Goal: Transaction & Acquisition: Purchase product/service

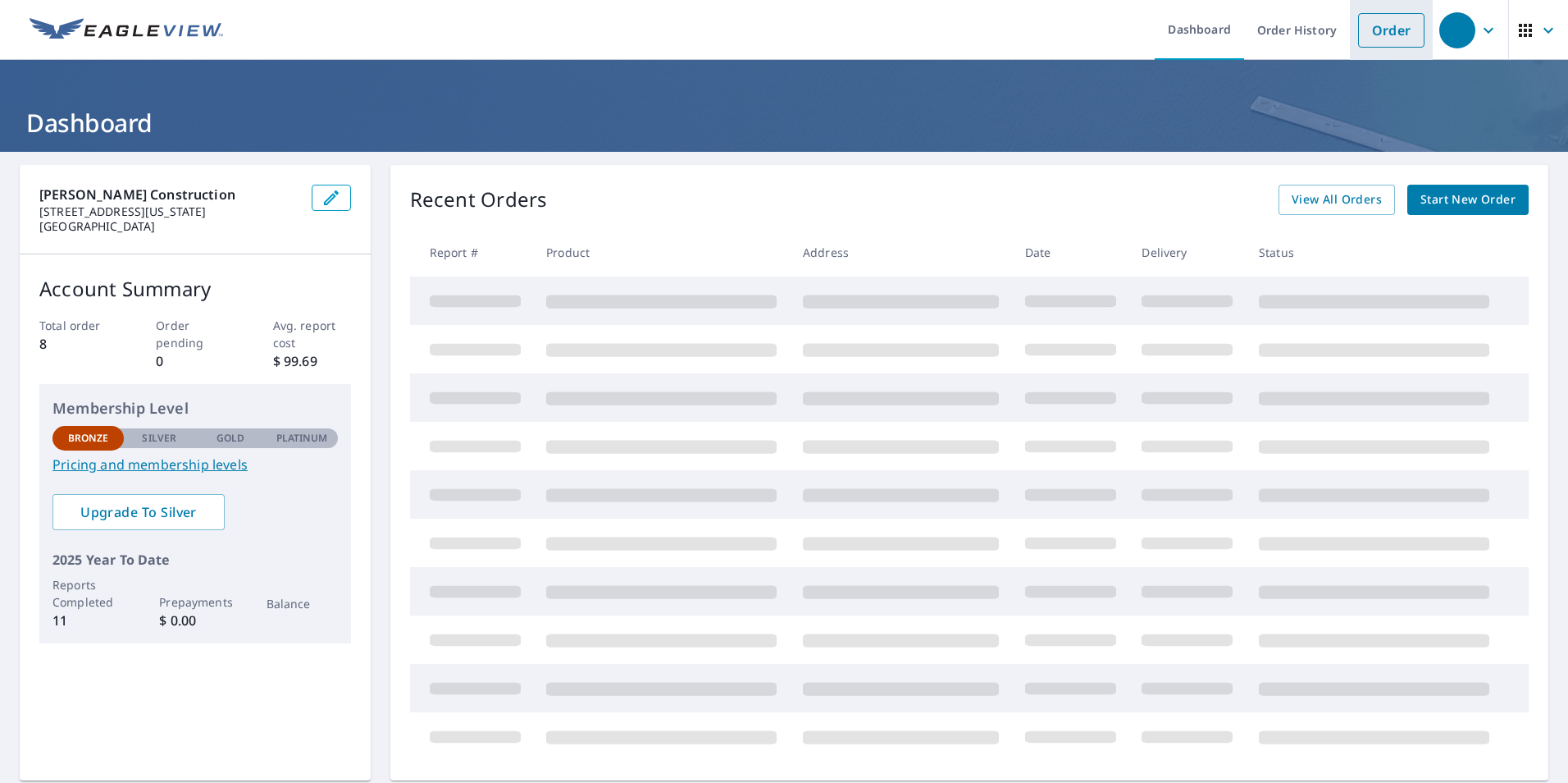
click at [1385, 29] on link "Order" at bounding box center [1391, 31] width 66 height 35
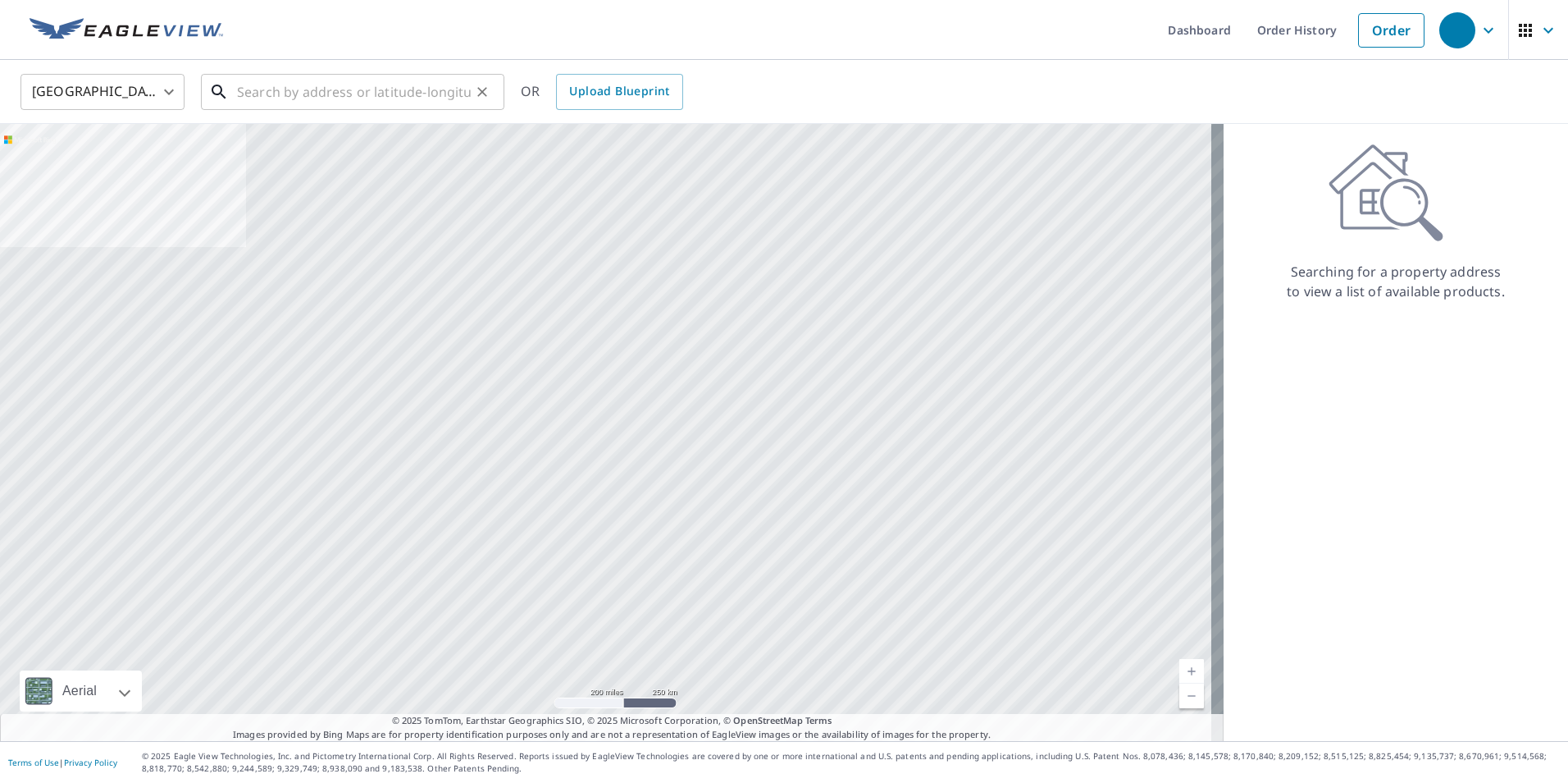
click at [406, 82] on input "text" at bounding box center [354, 92] width 234 height 46
paste input "207 East Leaming Avenue Wildwood, New Jersey 08260"
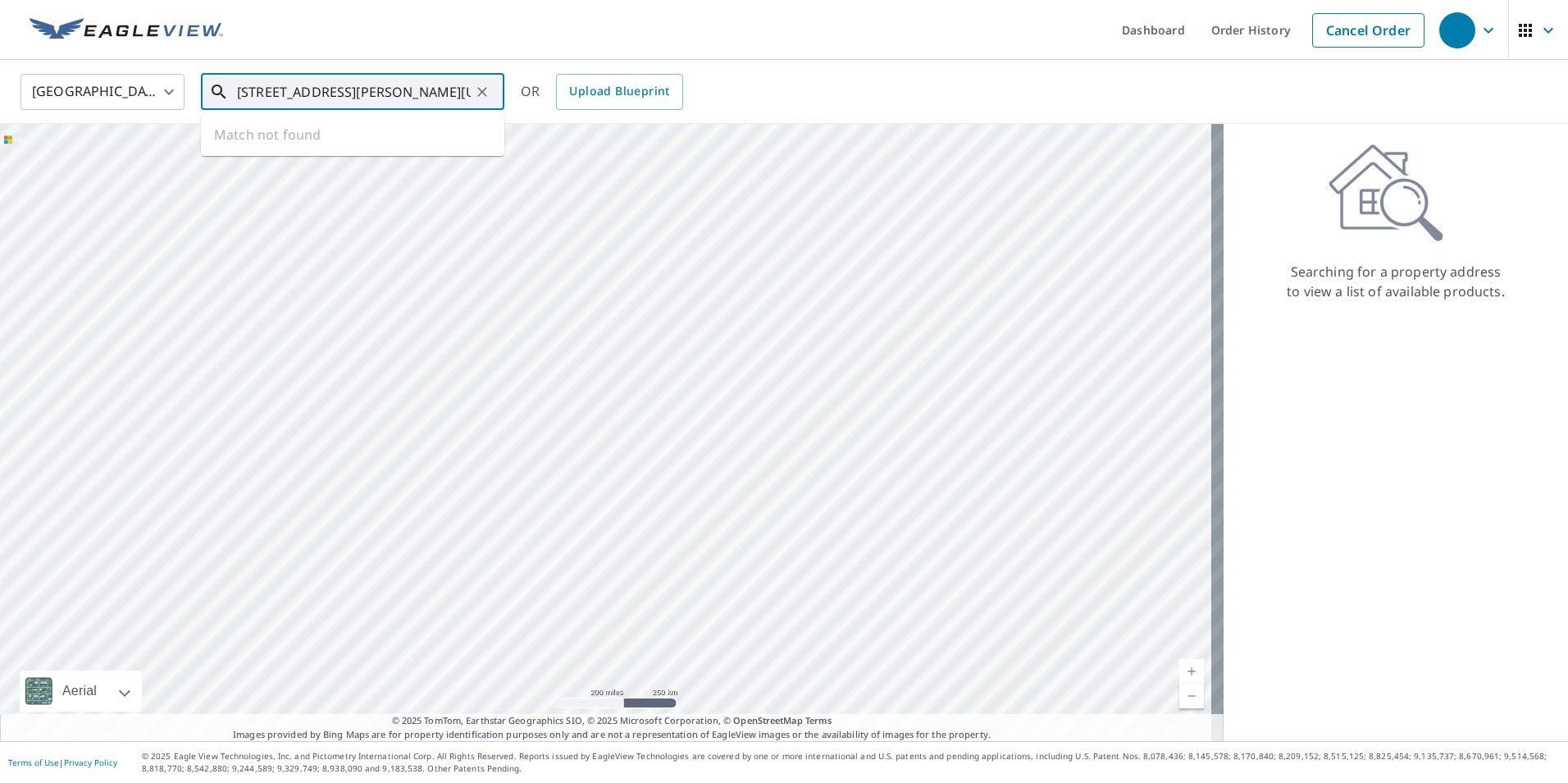
scroll to position [0, 110]
click at [343, 138] on span "207 E Leaming Ave" at bounding box center [362, 140] width 257 height 20
type input "207 E Leaming Ave Wildwood, NJ 08260"
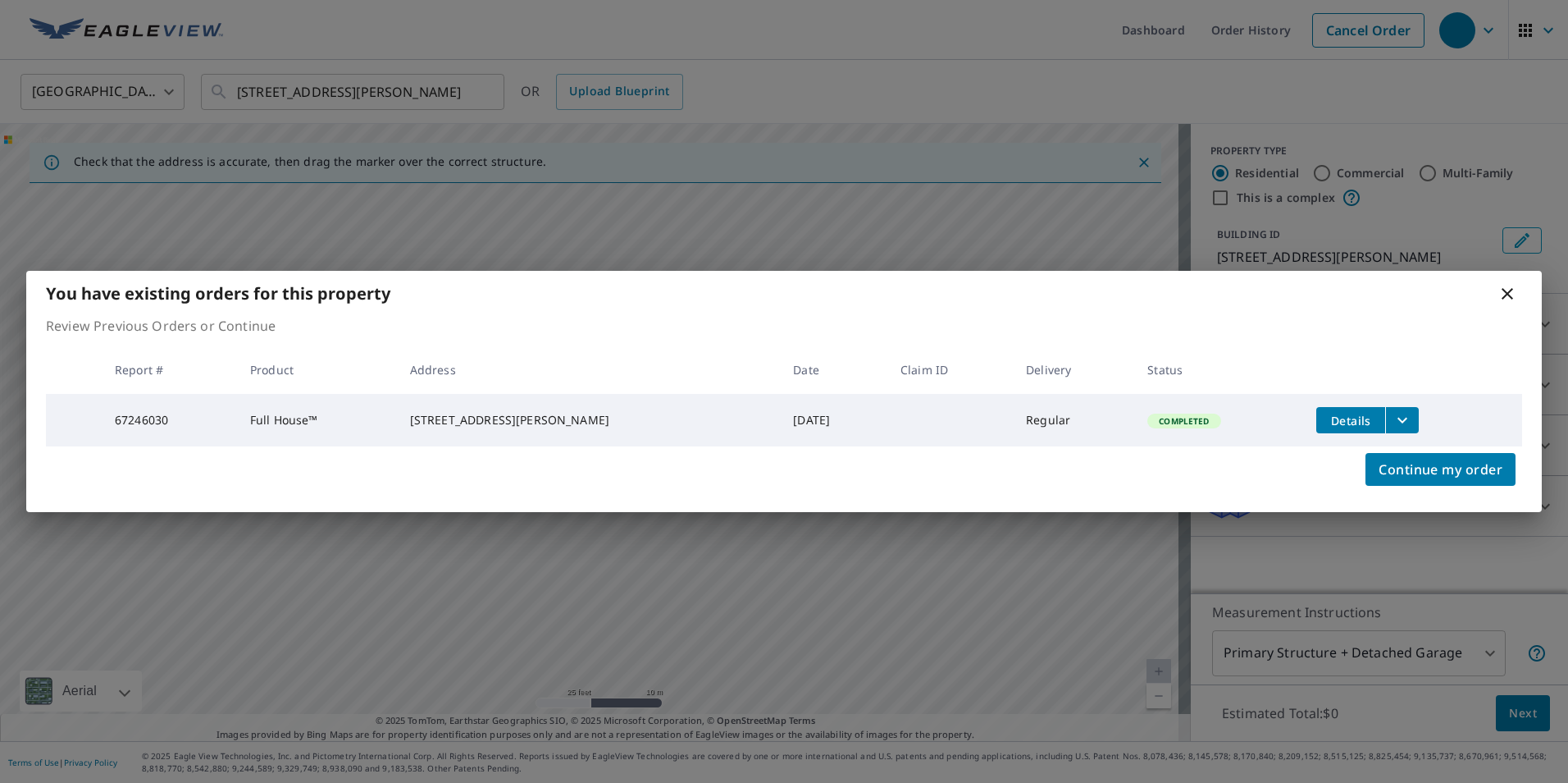
click at [1393, 418] on icon "filesDropdownBtn-67246030" at bounding box center [1402, 420] width 20 height 20
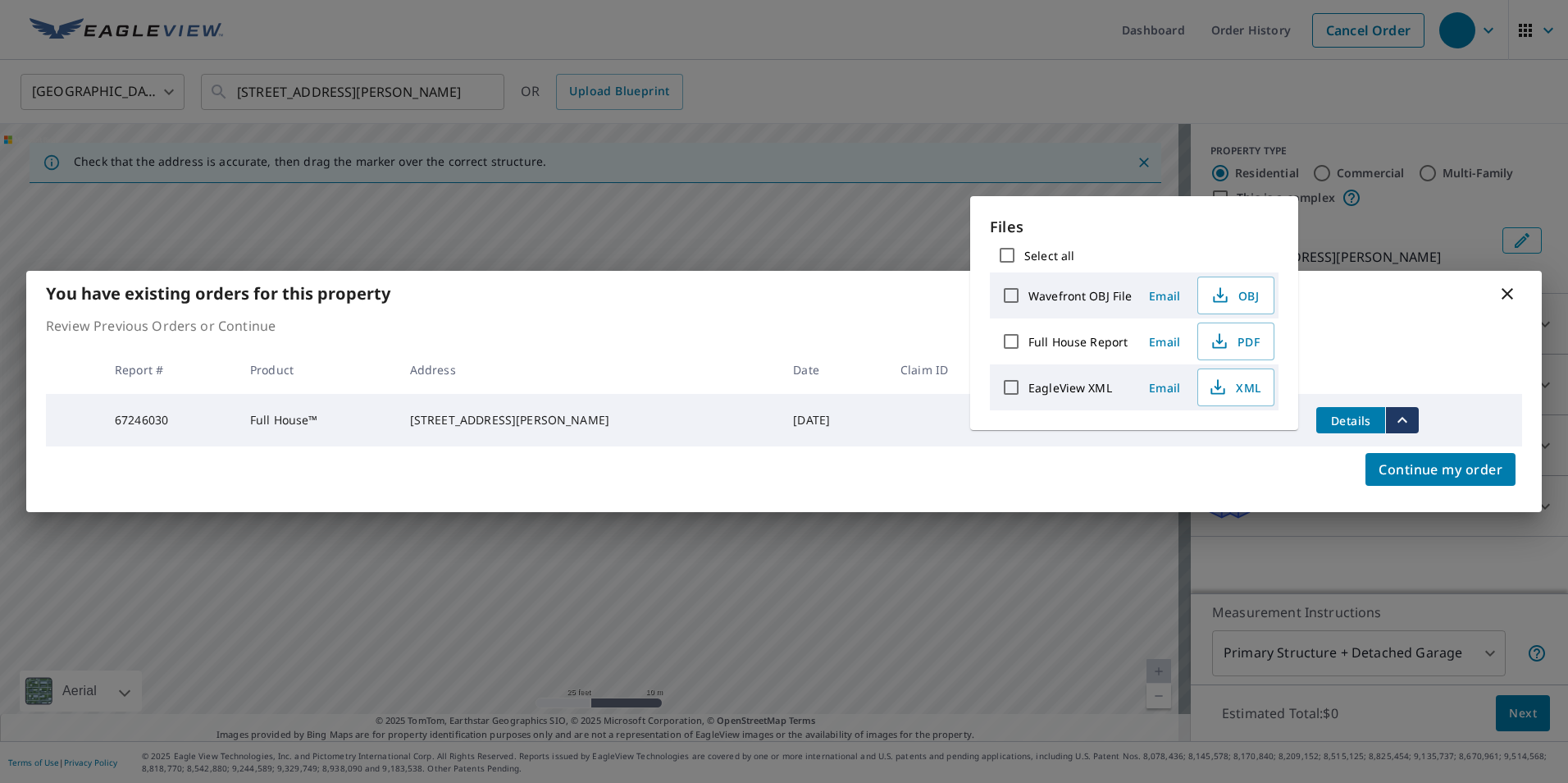
click at [1394, 418] on icon "filesDropdownBtn-67246030" at bounding box center [1402, 420] width 20 height 20
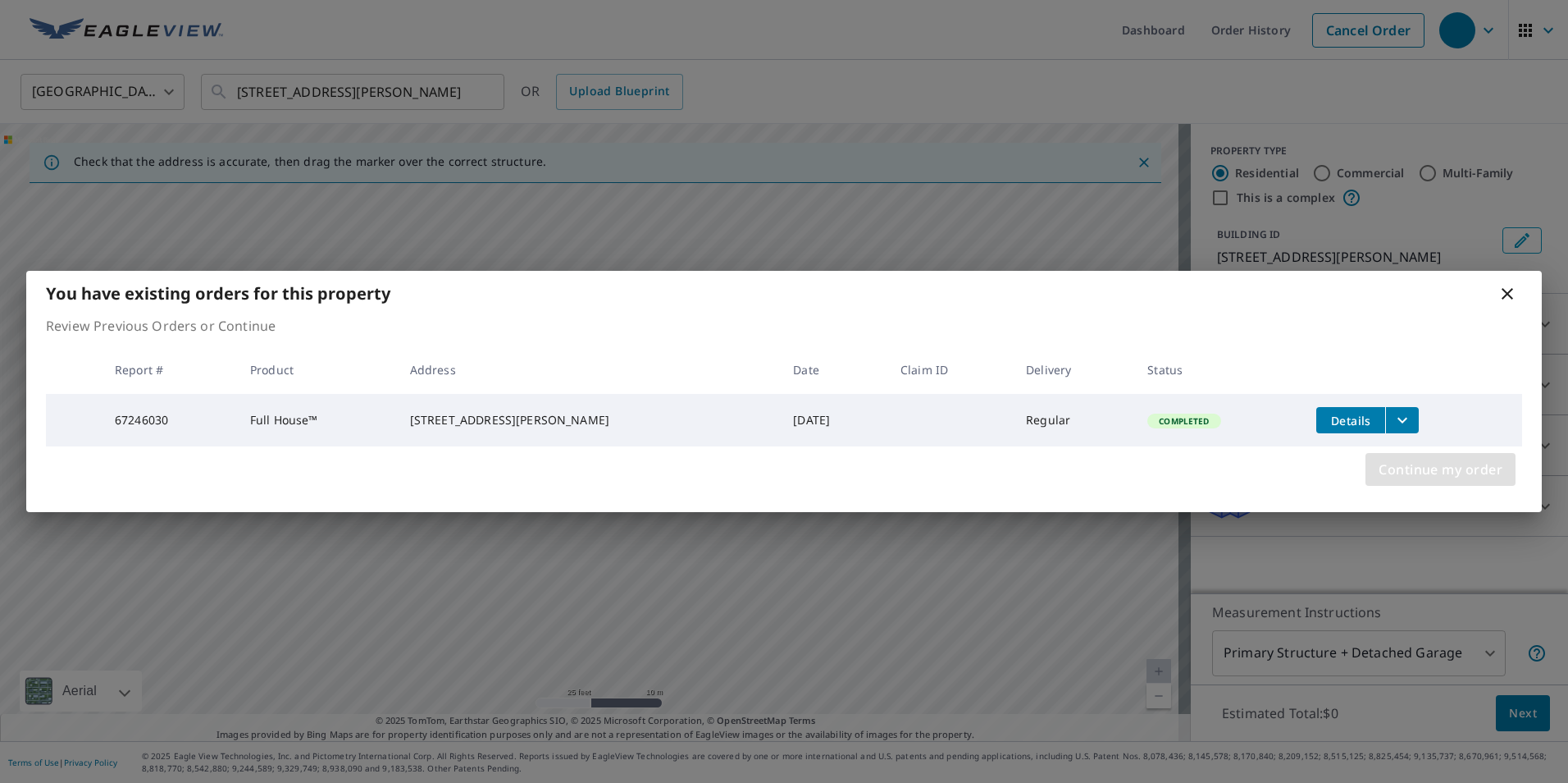
click at [1411, 462] on span "Continue my order" at bounding box center [1441, 469] width 124 height 23
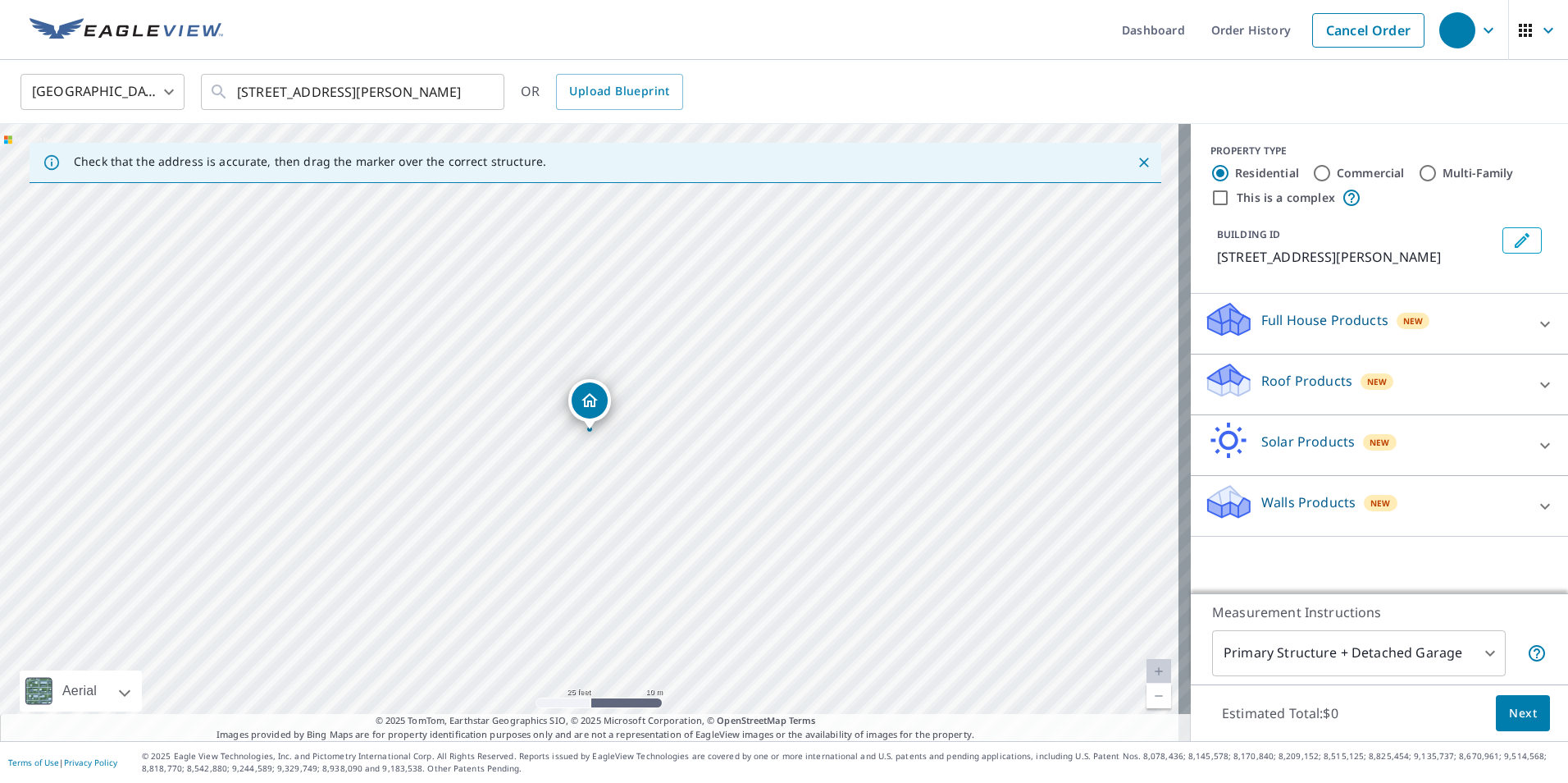
click at [660, 335] on div "207 E Leaming Ave Wildwood, NJ 08260" at bounding box center [595, 432] width 1191 height 617
click at [1418, 174] on input "Multi-Family" at bounding box center [1428, 173] width 20 height 20
radio input "true"
type input "2"
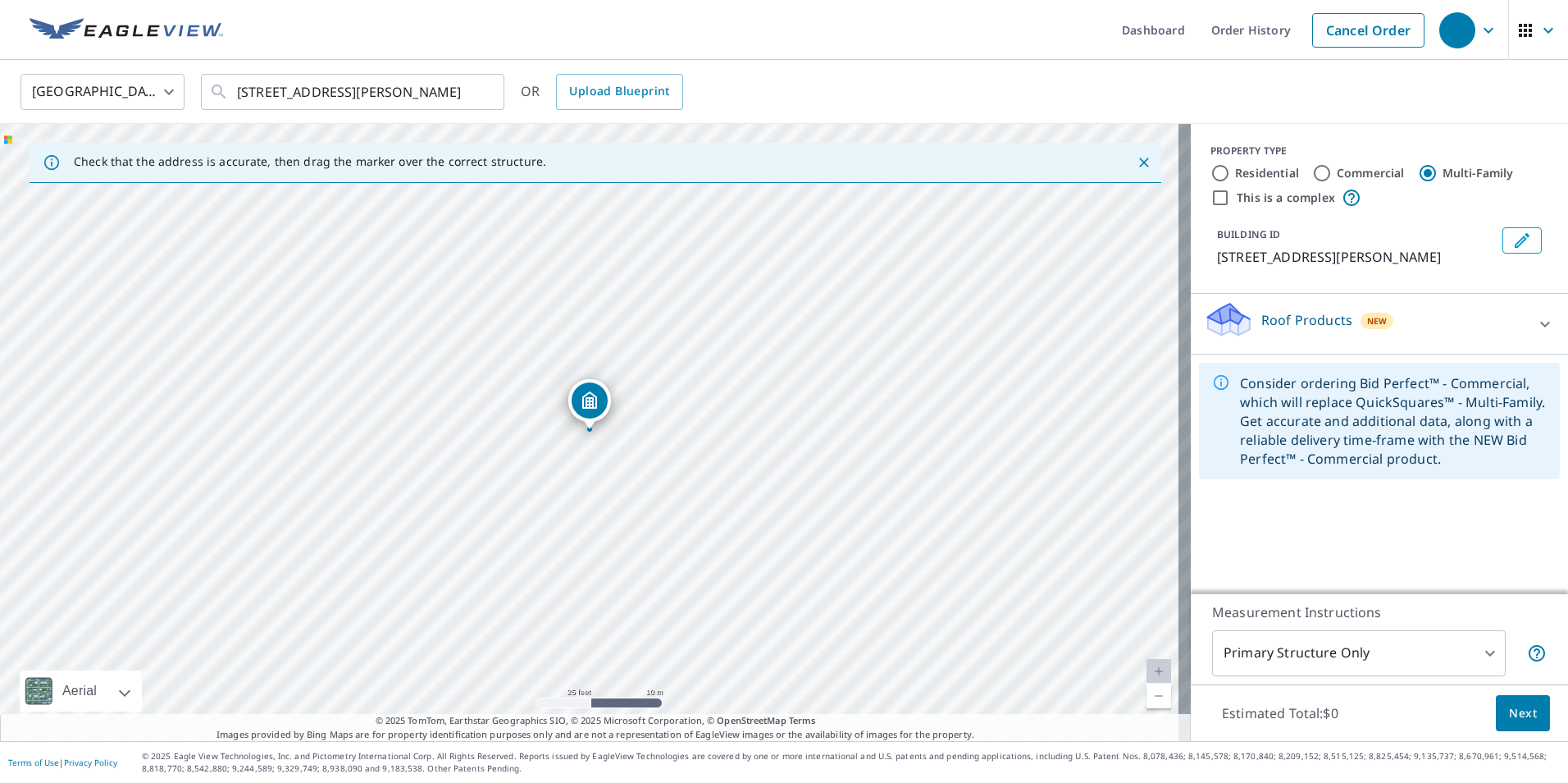
click at [1212, 166] on input "Residential" at bounding box center [1220, 173] width 20 height 20
radio input "true"
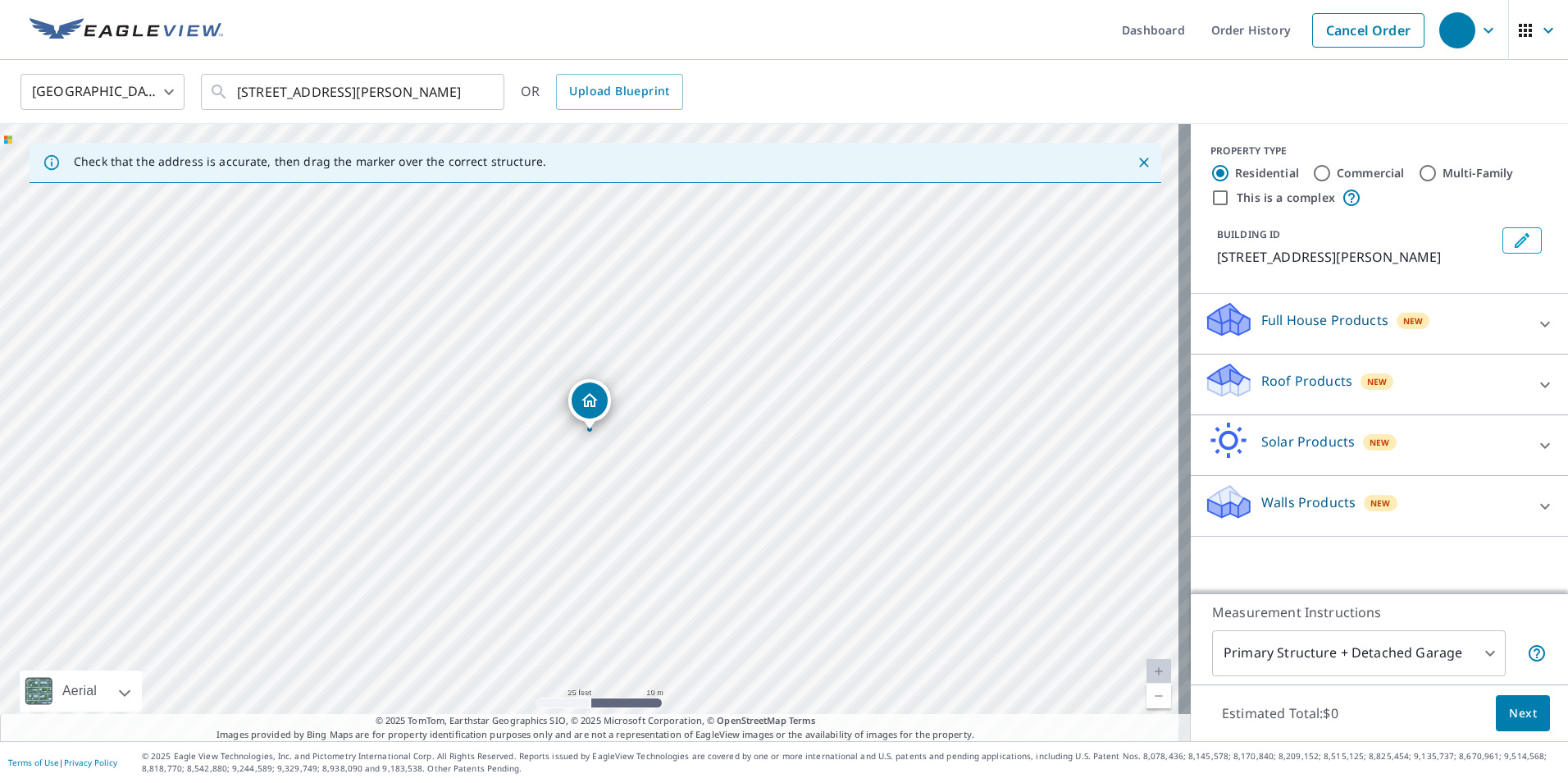
click at [1410, 648] on body "Dashboard Order History Cancel Order United States US ​ 207 E Leaming Ave Wildw…" at bounding box center [784, 392] width 1568 height 783
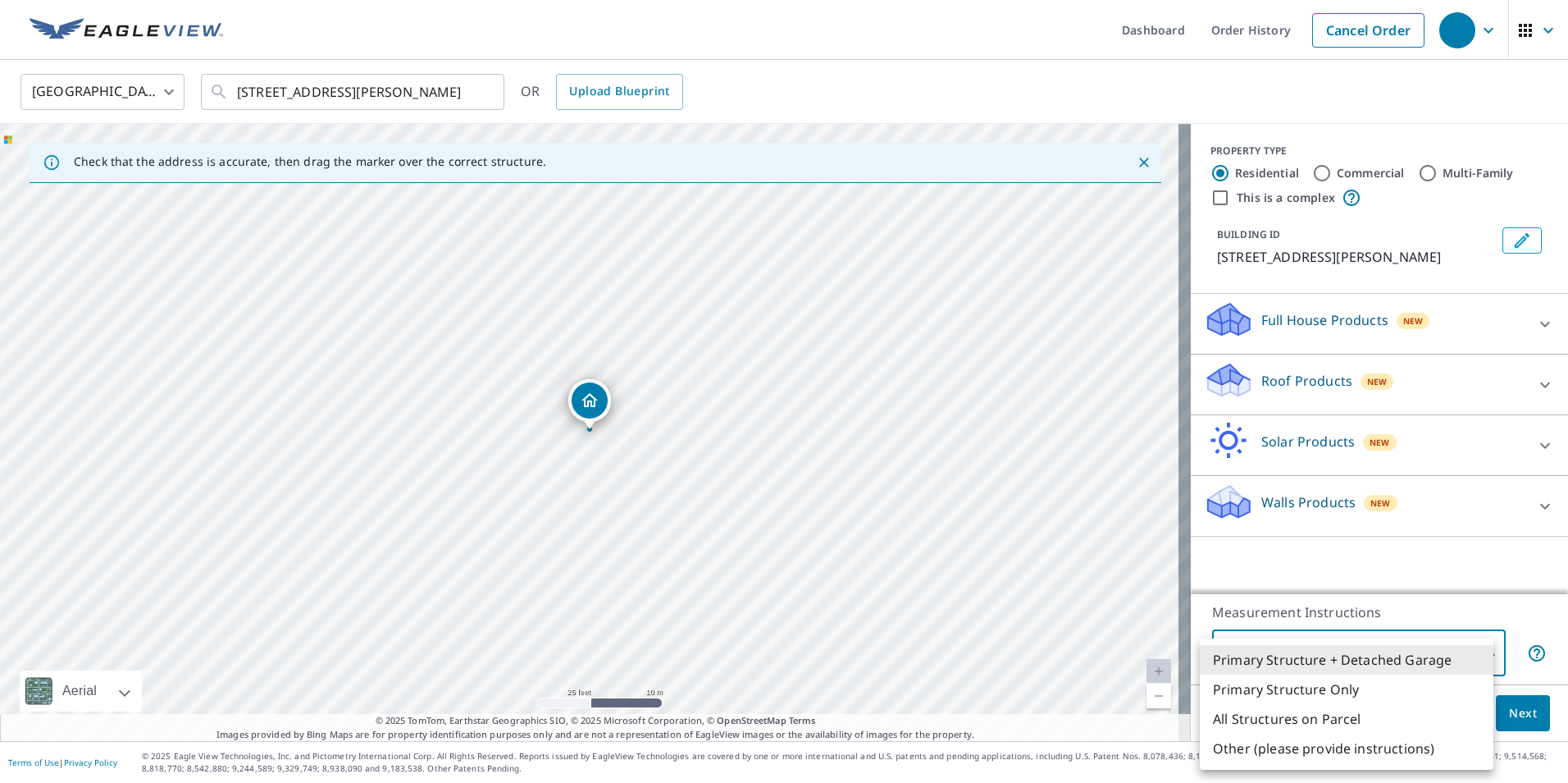
click at [1365, 752] on li "Other (please provide instructions)" at bounding box center [1347, 748] width 294 height 30
type input "5"
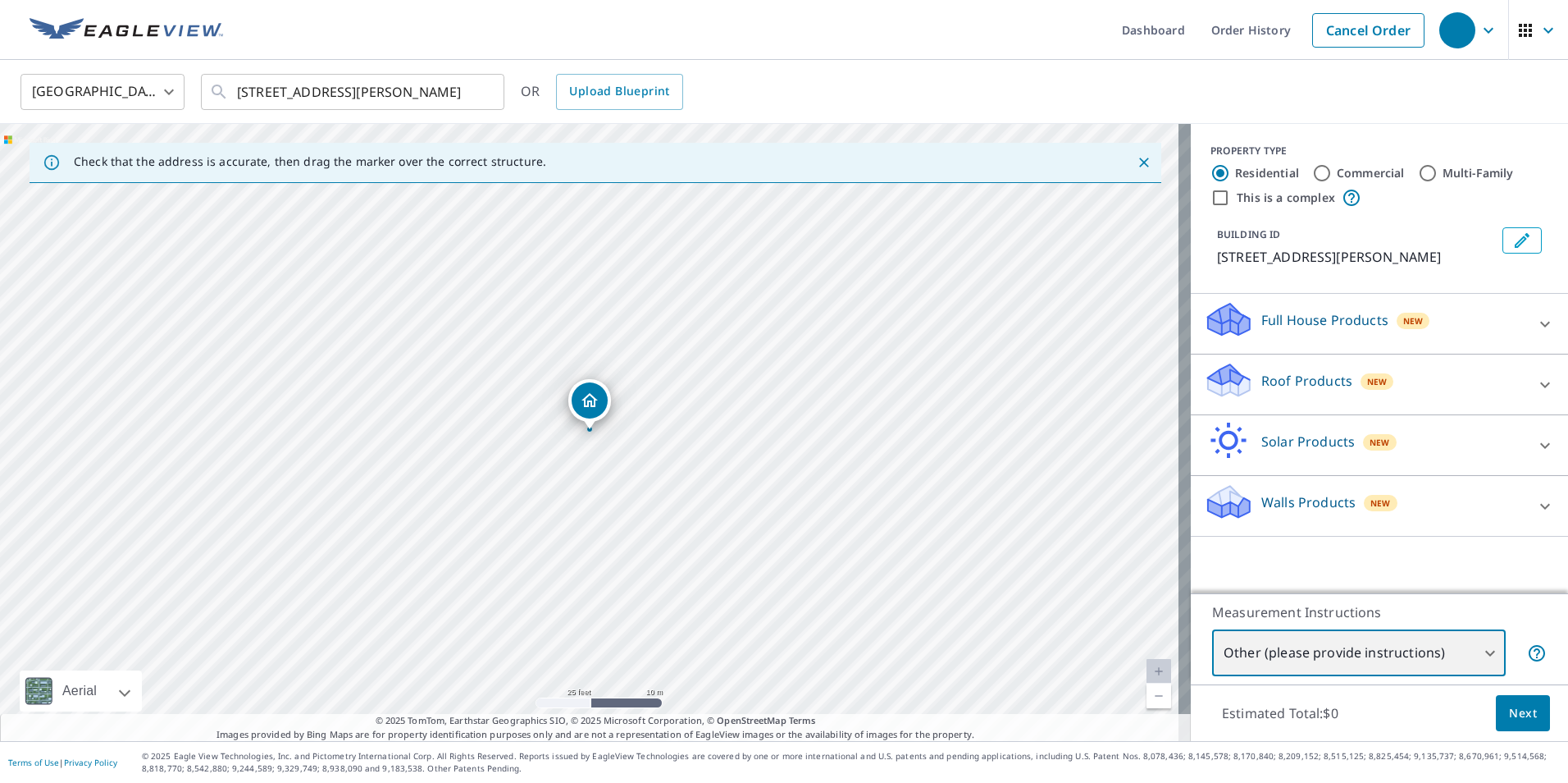
click at [659, 339] on div "207 E Leaming Ave Wildwood, NJ 08260" at bounding box center [595, 432] width 1191 height 617
click at [661, 333] on div "207 E Leaming Ave Wildwood, NJ 08260" at bounding box center [595, 432] width 1191 height 617
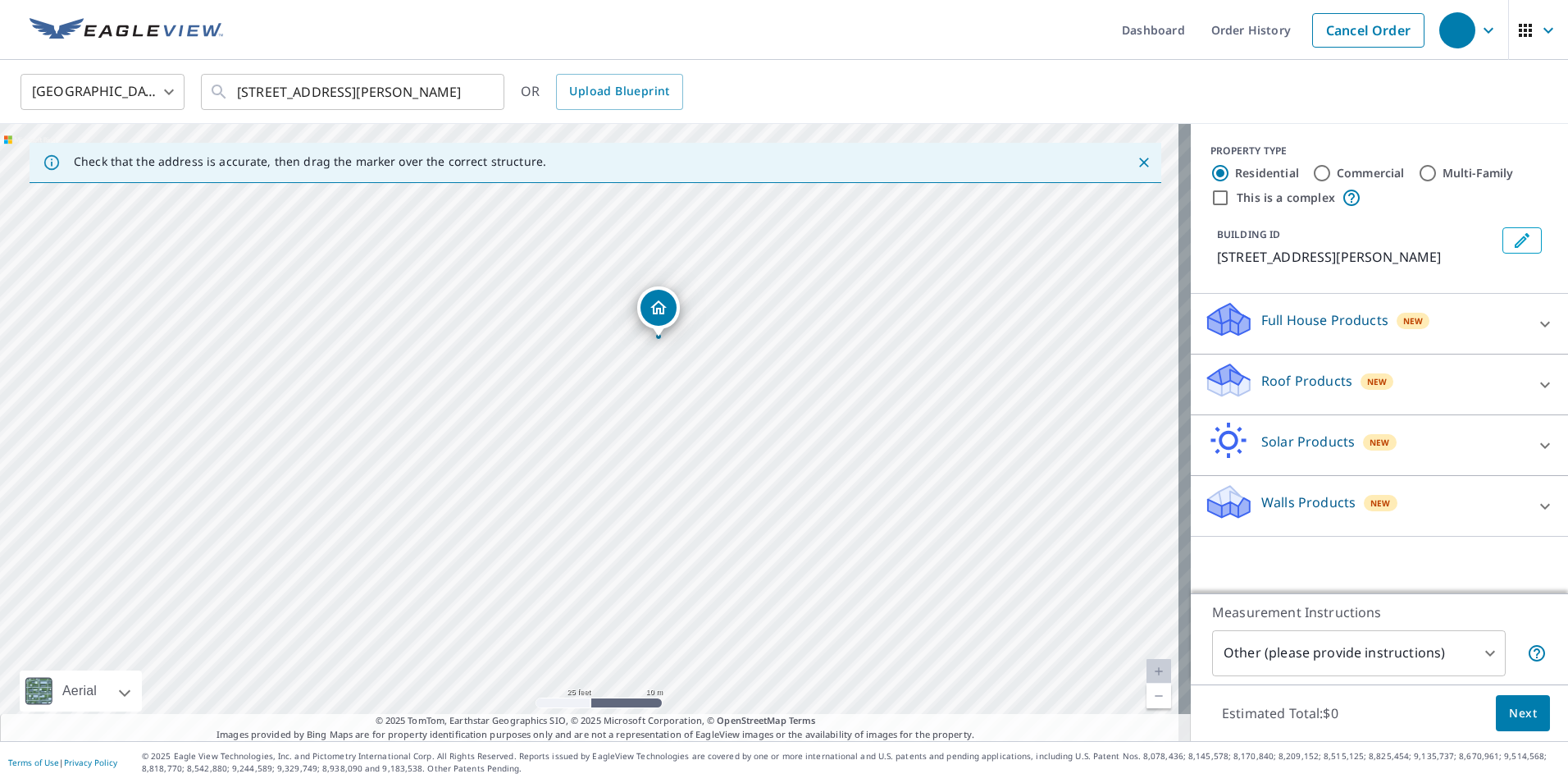
drag, startPoint x: 603, startPoint y: 396, endPoint x: 672, endPoint y: 303, distance: 115.8
drag, startPoint x: 589, startPoint y: 397, endPoint x: 525, endPoint y: 495, distance: 117.0
drag, startPoint x: 591, startPoint y: 397, endPoint x: 656, endPoint y: 296, distance: 120.1
click at [1482, 28] on icon "button" at bounding box center [1489, 31] width 20 height 20
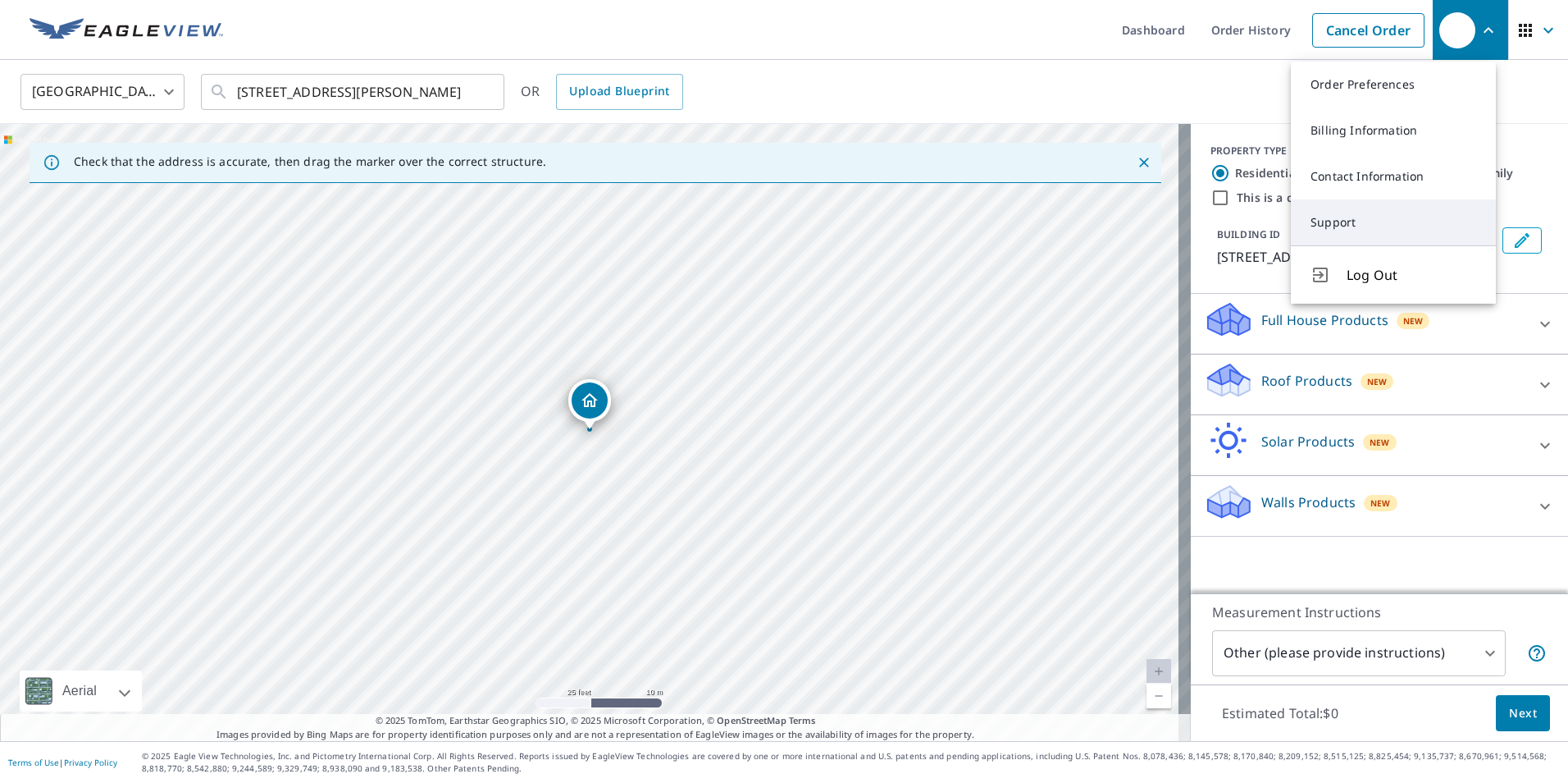
click at [1388, 228] on link "Support" at bounding box center [1393, 222] width 205 height 46
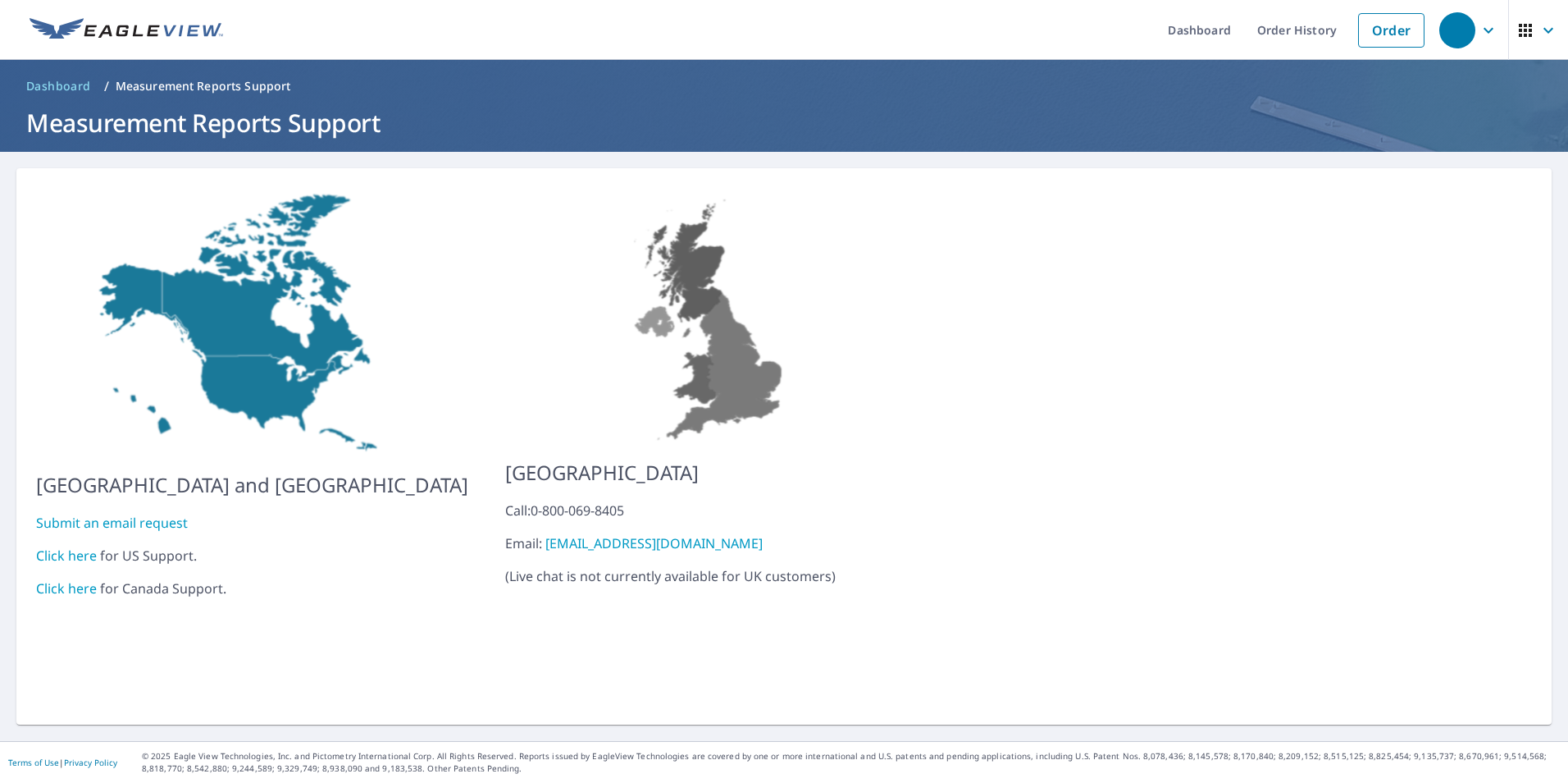
click at [237, 330] on img at bounding box center [252, 322] width 432 height 269
click at [84, 547] on link "Click here" at bounding box center [66, 555] width 61 height 18
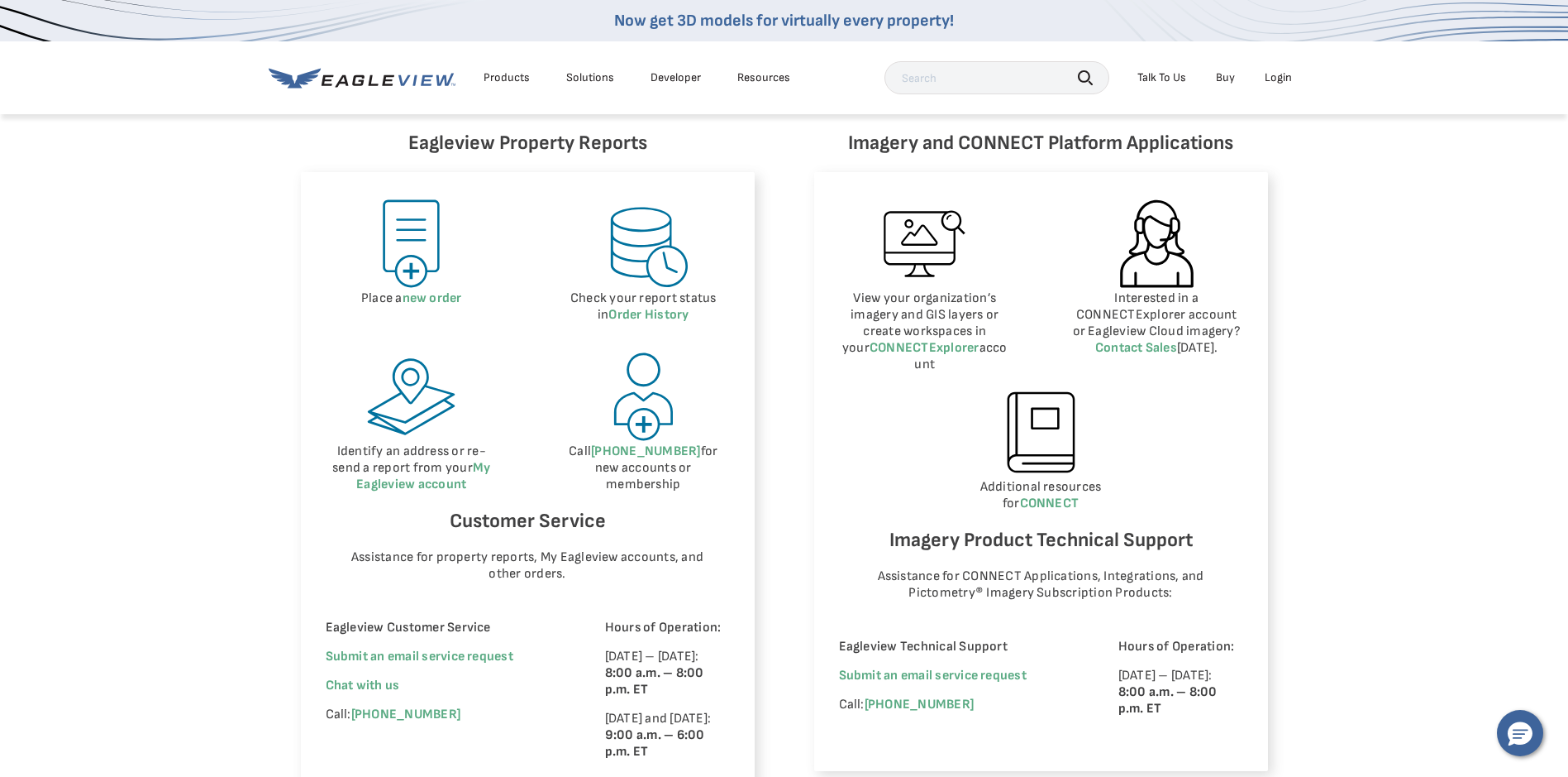
scroll to position [910, 0]
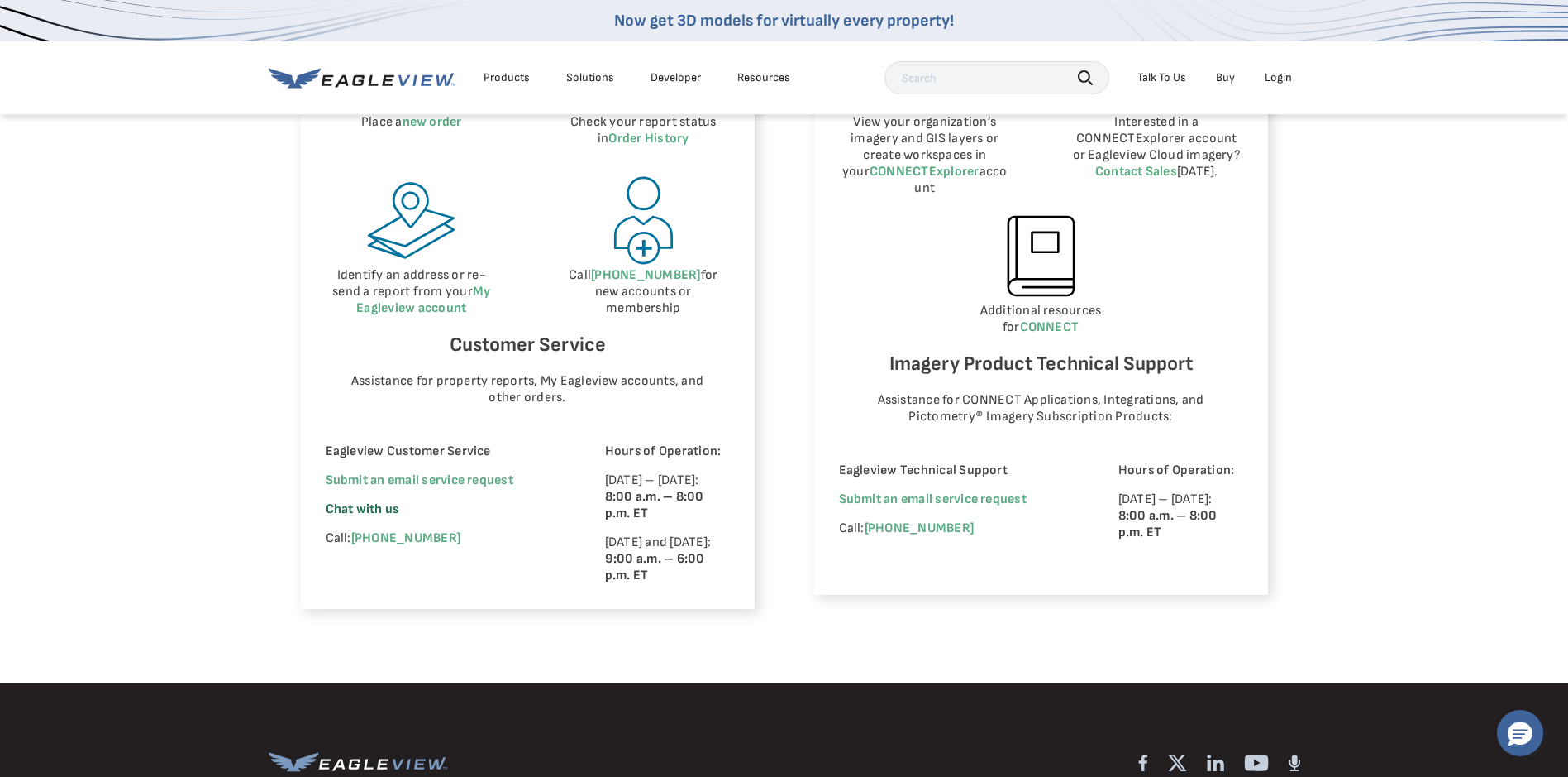
click at [381, 510] on span "Chat with us" at bounding box center [363, 509] width 75 height 16
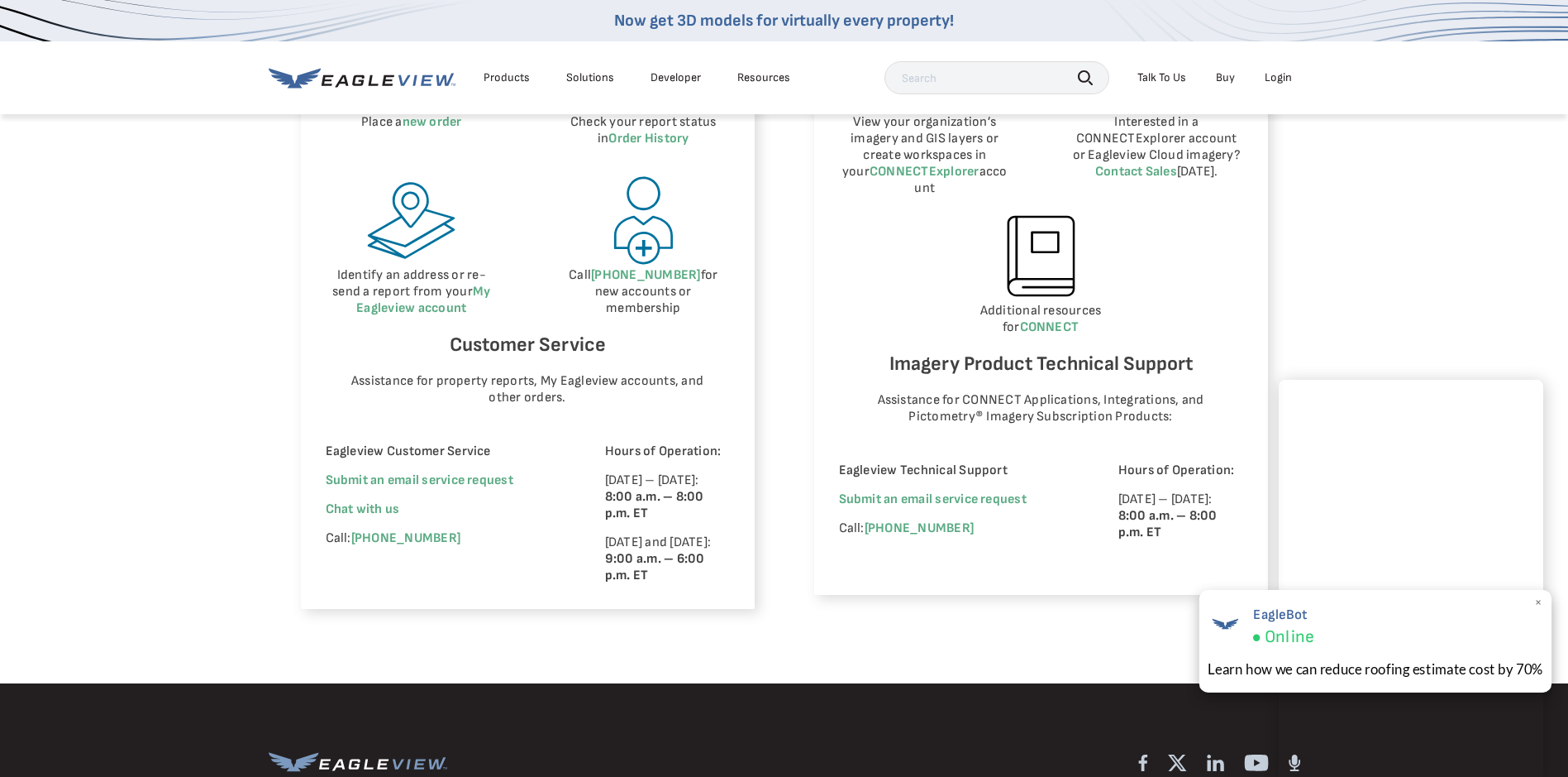
click at [1543, 604] on span "×" at bounding box center [1539, 603] width 9 height 18
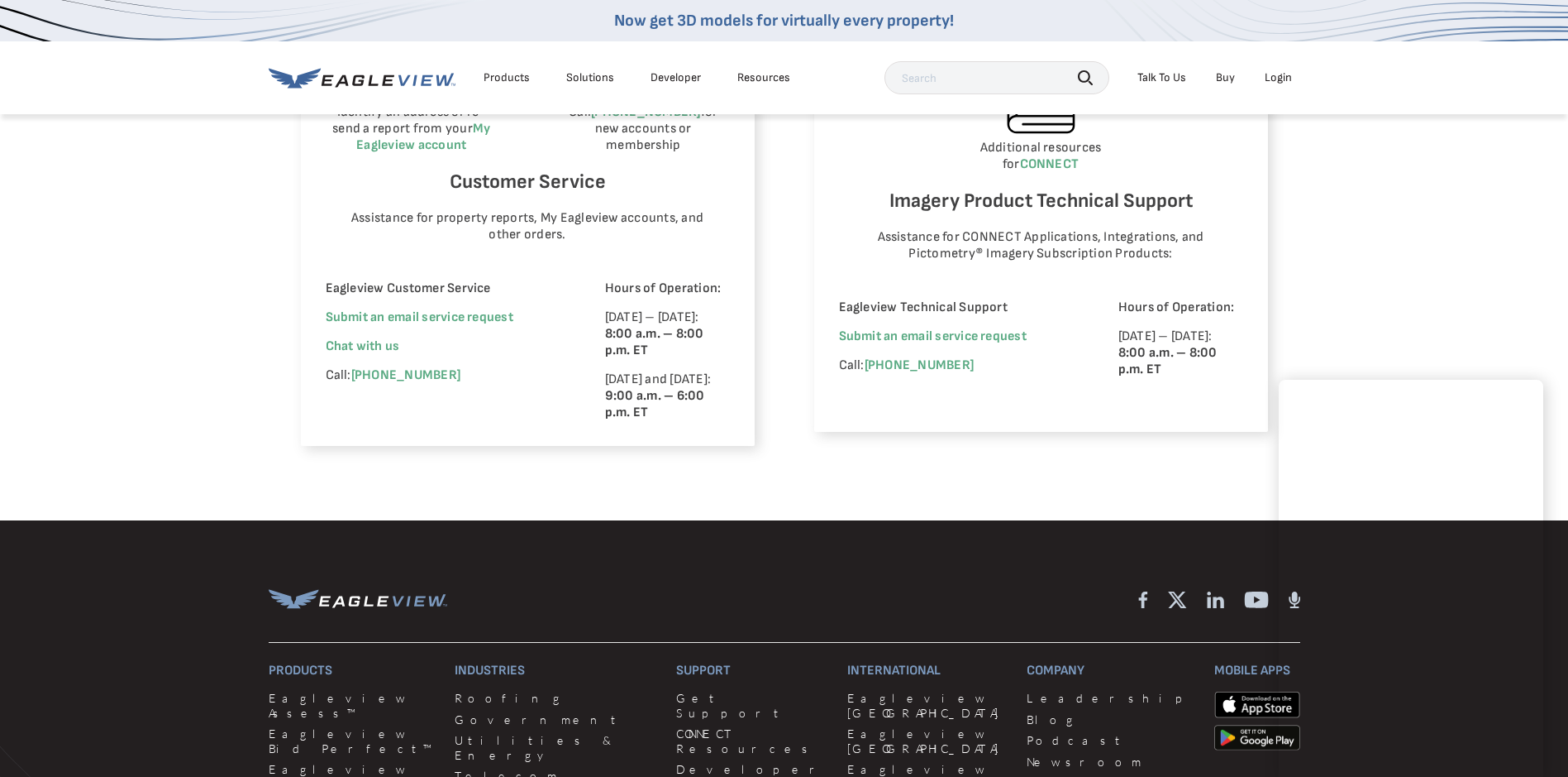
scroll to position [1075, 0]
